Goal: Information Seeking & Learning: Learn about a topic

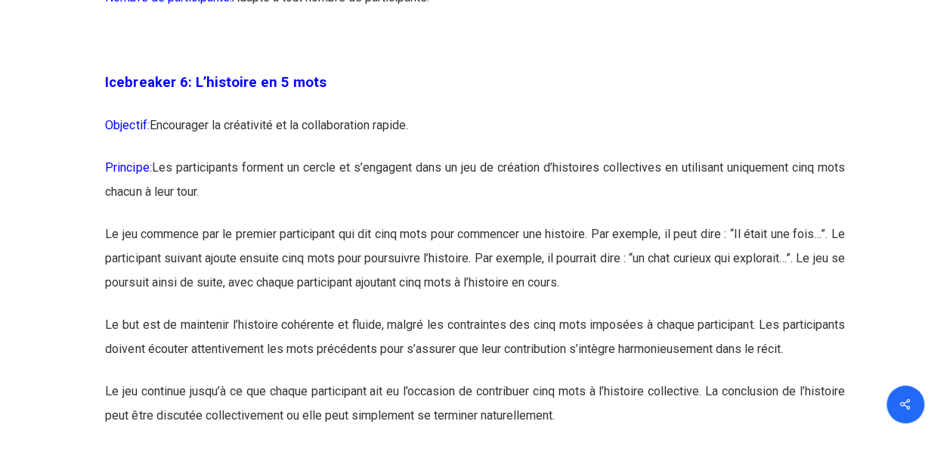
scroll to position [3326, 0]
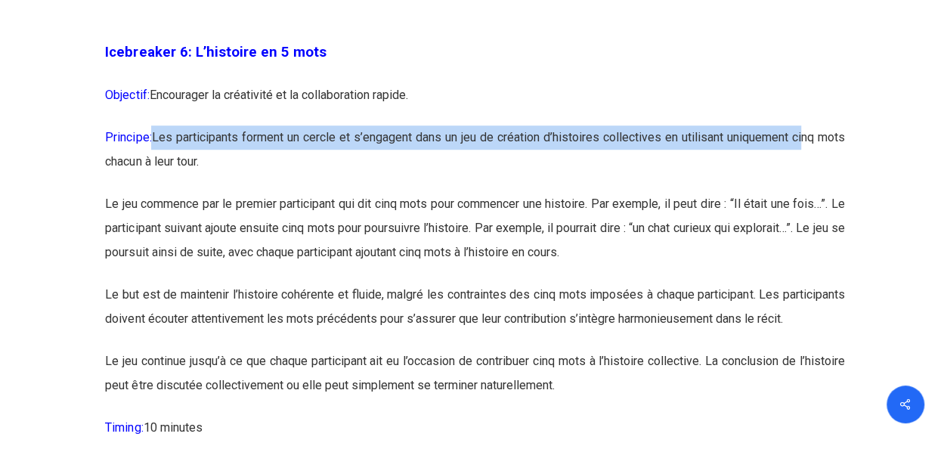
drag, startPoint x: 154, startPoint y: 161, endPoint x: 832, endPoint y: 169, distance: 678.1
click at [832, 169] on p "Principe: Les participants forment un cercle et s’engagent dans un jeu de créat…" at bounding box center [474, 158] width 739 height 67
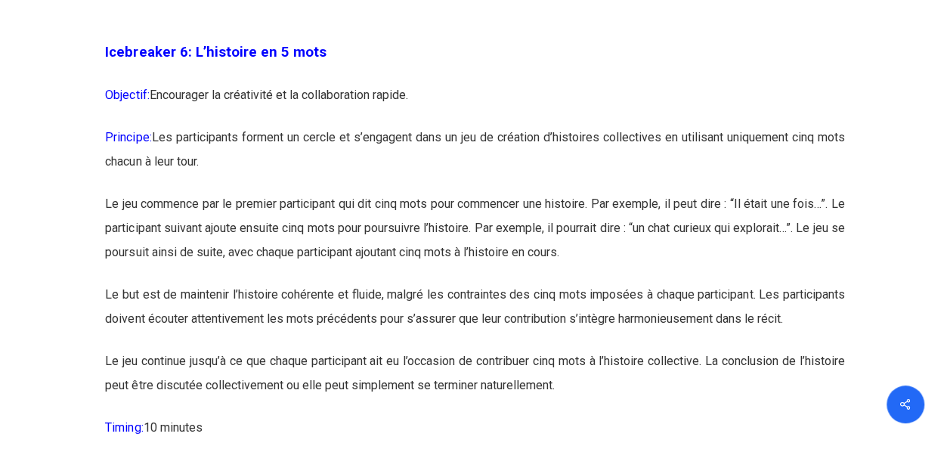
click at [366, 192] on p "Principe: Les participants forment un cercle et s’engagent dans un jeu de créat…" at bounding box center [474, 158] width 739 height 67
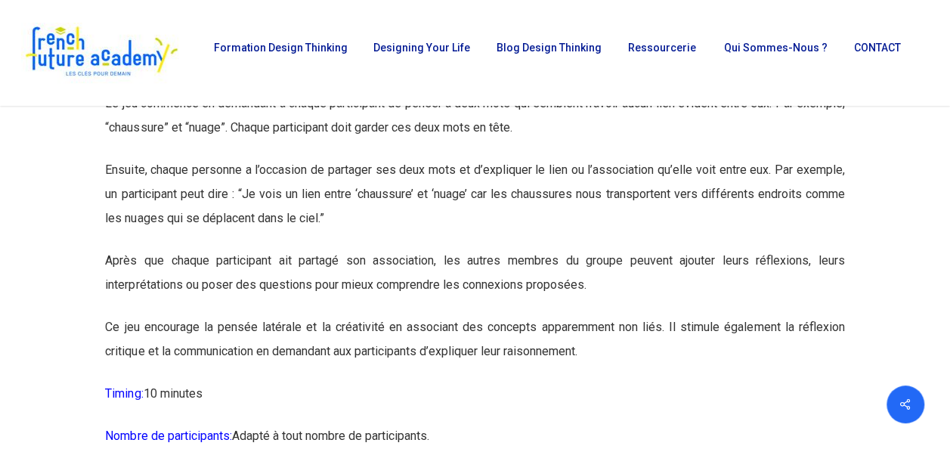
scroll to position [5503, 0]
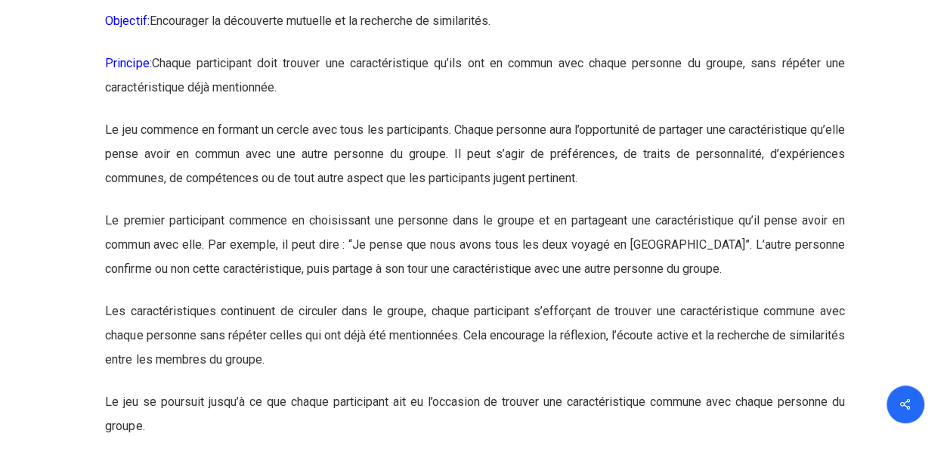
scroll to position [7287, 0]
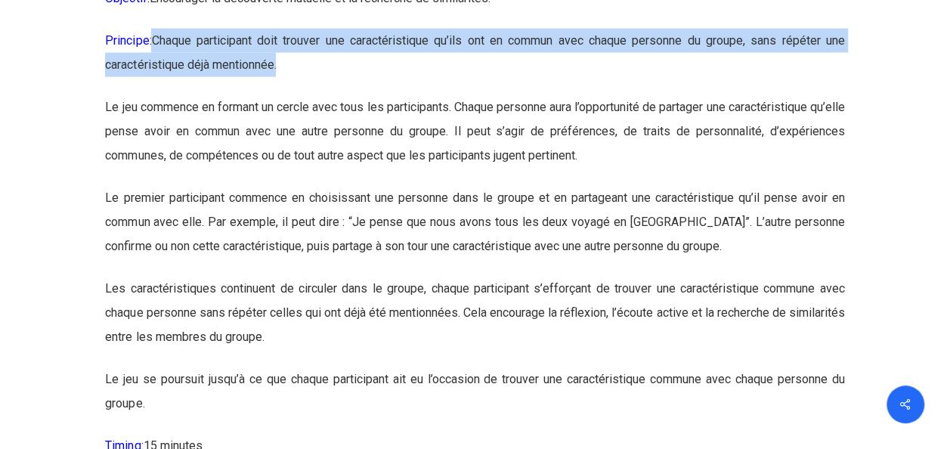
drag, startPoint x: 157, startPoint y: 89, endPoint x: 361, endPoint y: 115, distance: 205.7
click at [361, 95] on p "Principe: Chaque participant doit trouver une caractéristique qu’ils ont en com…" at bounding box center [474, 62] width 739 height 67
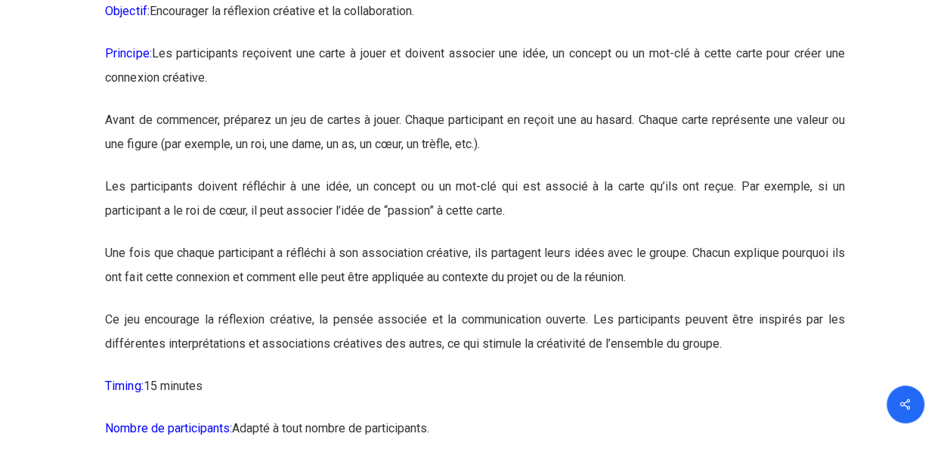
scroll to position [10311, 0]
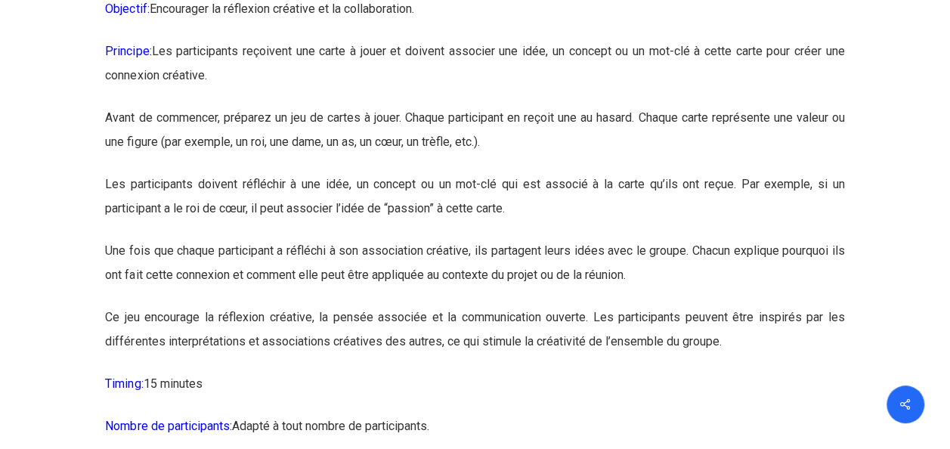
click at [200, 239] on p "Les participants doivent réfléchir à une idée, un concept ou un mot-clé qui est…" at bounding box center [474, 205] width 739 height 67
click at [202, 239] on p "Les participants doivent réfléchir à une idée, un concept ou un mot-clé qui est…" at bounding box center [474, 205] width 739 height 67
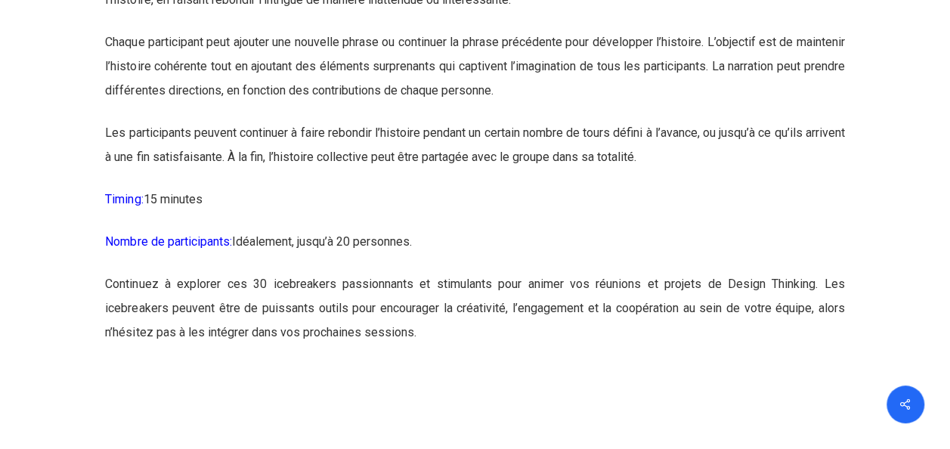
scroll to position [15346, 0]
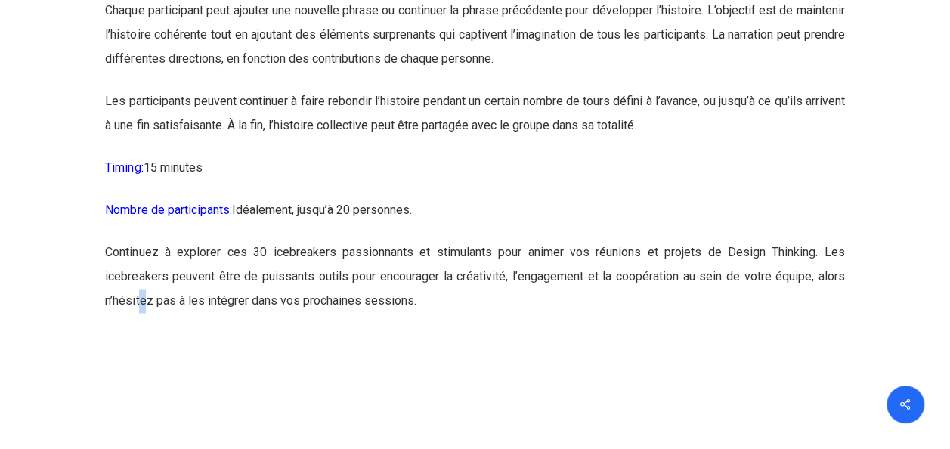
drag, startPoint x: 339, startPoint y: 401, endPoint x: 136, endPoint y: 401, distance: 202.6
